Goal: Task Accomplishment & Management: Manage account settings

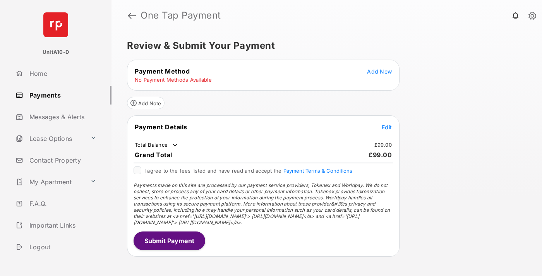
click at [379, 71] on span "Add New" at bounding box center [379, 71] width 25 height 7
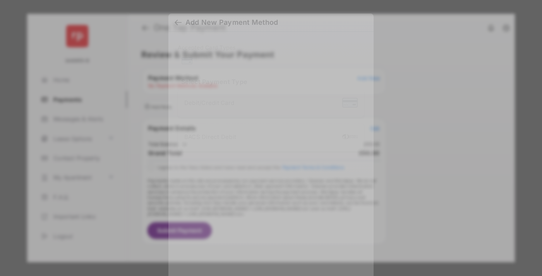
click at [269, 135] on div "BACS Direct Debit" at bounding box center [270, 137] width 173 height 15
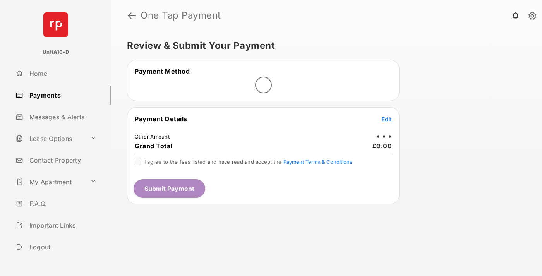
click at [386, 119] on span "Edit" at bounding box center [386, 119] width 10 height 7
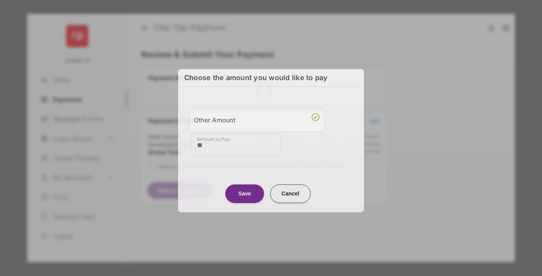
type input "**"
click at [245, 193] on button "Save" at bounding box center [244, 193] width 39 height 19
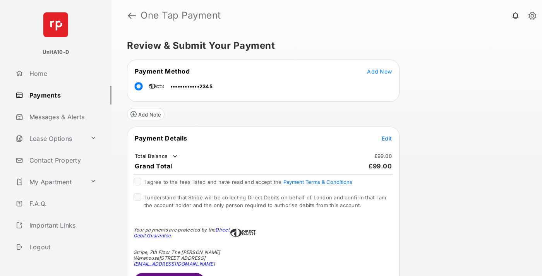
click at [386, 138] on span "Edit" at bounding box center [386, 138] width 10 height 7
